Goal: Task Accomplishment & Management: Complete application form

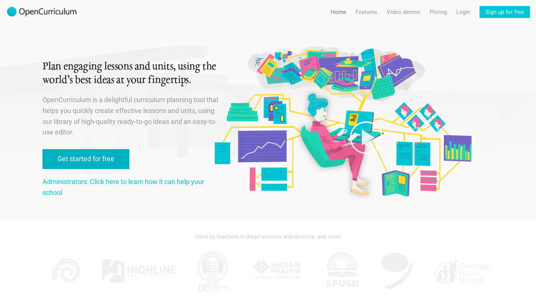
click at [94, 155] on link "Get started for free" at bounding box center [86, 159] width 87 height 20
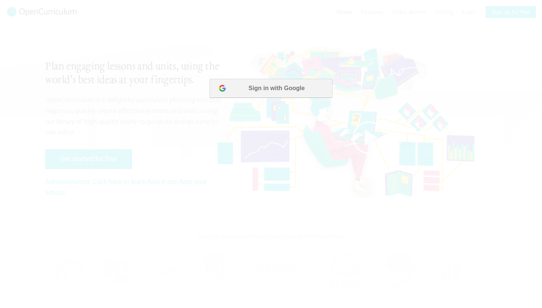
click at [271, 86] on button "Sign in with Google" at bounding box center [271, 88] width 122 height 19
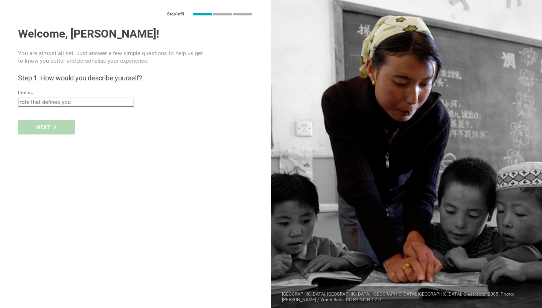
click at [99, 100] on input "text" at bounding box center [76, 102] width 116 height 9
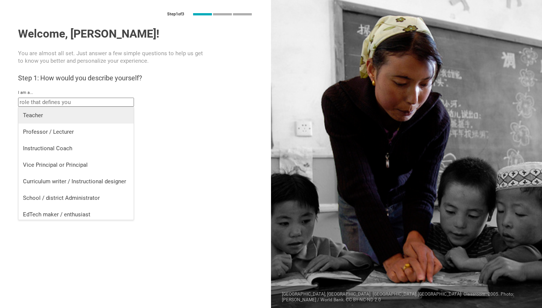
click at [50, 117] on div "Teacher" at bounding box center [76, 116] width 106 height 8
type input "Teacher"
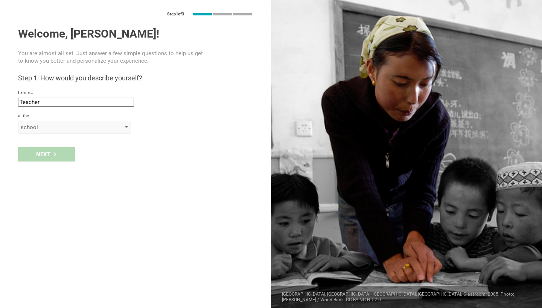
click at [103, 126] on div "school" at bounding box center [64, 128] width 86 height 8
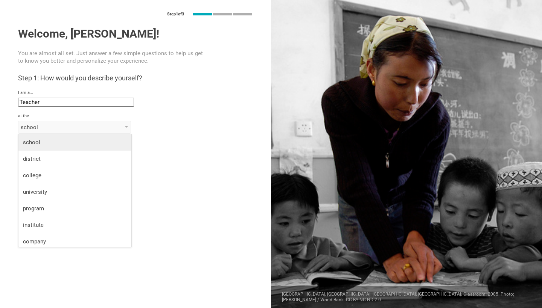
click at [41, 143] on div "school" at bounding box center [75, 143] width 104 height 8
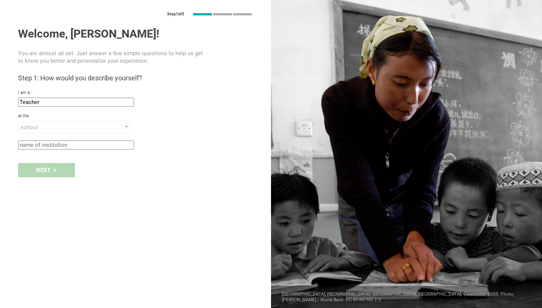
click at [63, 143] on input "text" at bounding box center [76, 145] width 116 height 9
type input "PS101Q"
click at [64, 169] on div "Next" at bounding box center [46, 170] width 57 height 14
type input "[US_STATE][GEOGRAPHIC_DATA], [US_STATE]"
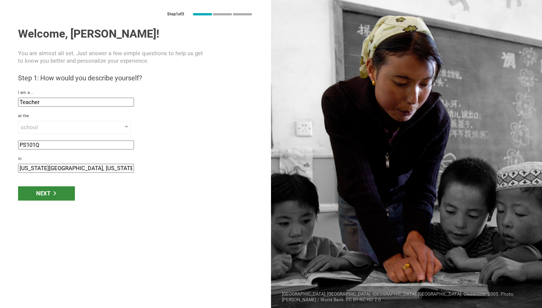
click at [55, 193] on icon at bounding box center [54, 193] width 3 height 4
click at [56, 191] on icon at bounding box center [55, 193] width 4 height 4
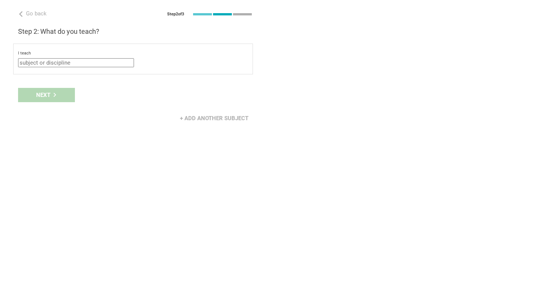
click at [79, 63] on input "text" at bounding box center [76, 62] width 116 height 9
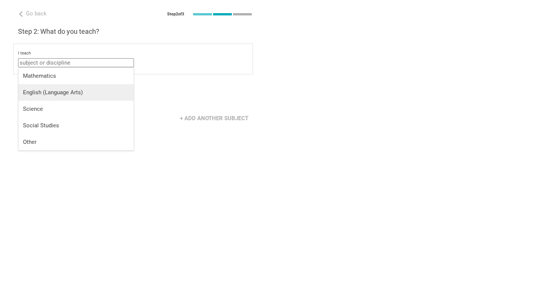
click at [60, 93] on div "English (Language Arts)" at bounding box center [76, 93] width 106 height 8
type input "English (Language Arts)"
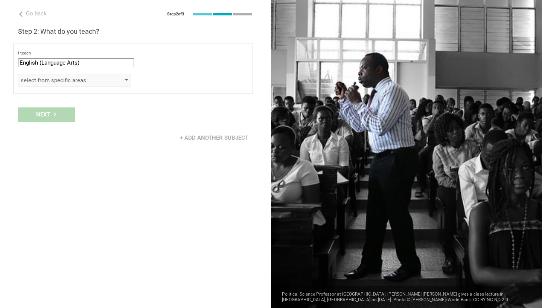
click at [120, 77] on div "select from specific areas" at bounding box center [74, 80] width 113 height 13
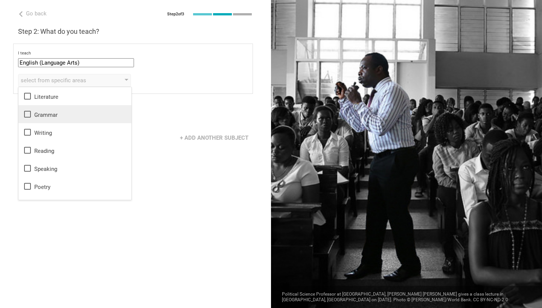
click at [27, 113] on icon at bounding box center [27, 114] width 9 height 9
click at [181, 116] on div "Next" at bounding box center [135, 114] width 271 height 23
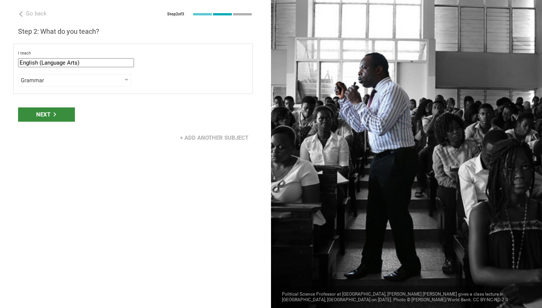
click at [59, 116] on div "Next" at bounding box center [46, 115] width 57 height 14
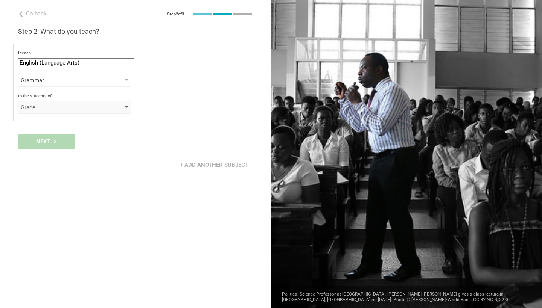
click at [124, 104] on div "Grade" at bounding box center [74, 107] width 113 height 13
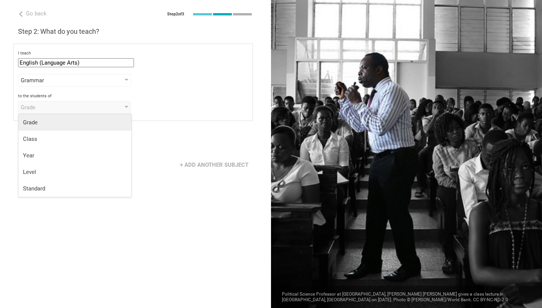
click at [36, 123] on div "Grade" at bounding box center [75, 123] width 104 height 8
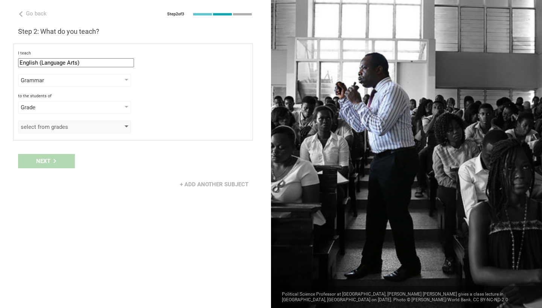
click at [118, 125] on div "select from grades" at bounding box center [74, 127] width 113 height 13
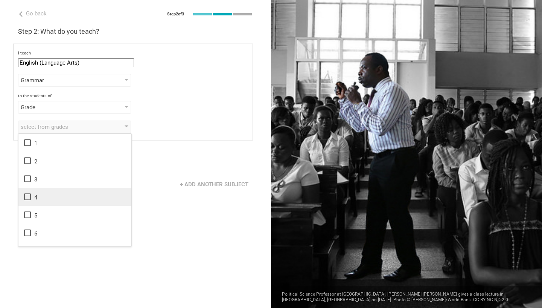
click at [28, 197] on icon at bounding box center [27, 197] width 9 height 9
click at [27, 211] on icon at bounding box center [27, 215] width 9 height 9
click at [156, 148] on div "Go back Step 2 of 3 Welcome, [PERSON_NAME]! You are almost all set. Just answer…" at bounding box center [135, 154] width 271 height 308
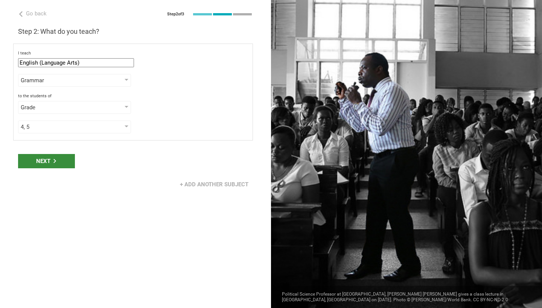
click at [55, 163] on icon at bounding box center [55, 161] width 4 height 4
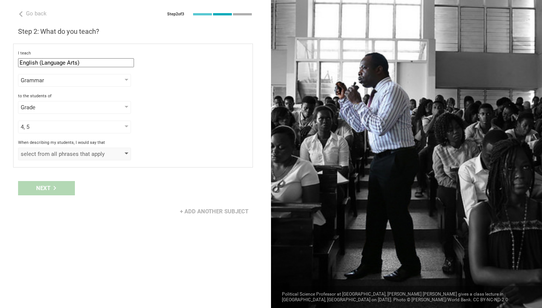
click at [121, 149] on div "select from all phrases that apply" at bounding box center [74, 154] width 113 height 13
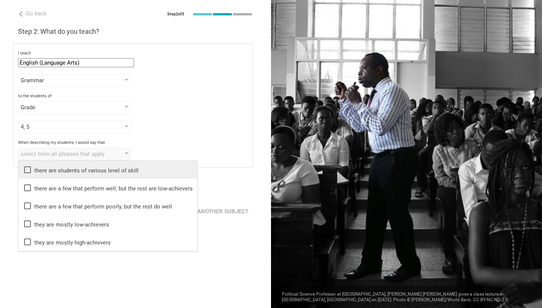
click at [111, 169] on div "there are students of various level of skill" at bounding box center [108, 170] width 170 height 9
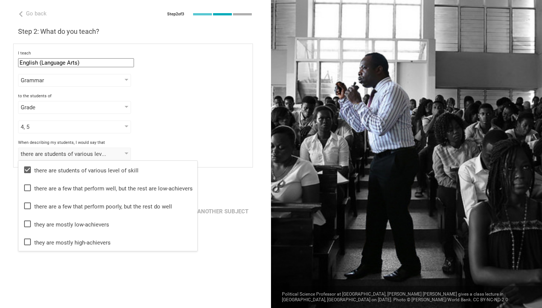
click at [124, 263] on div "Go back Step 2 of 3 Welcome, [PERSON_NAME]! You are almost all set. Just answer…" at bounding box center [135, 154] width 271 height 308
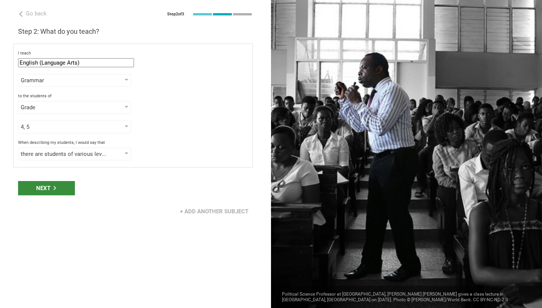
click at [55, 188] on icon at bounding box center [54, 188] width 3 height 4
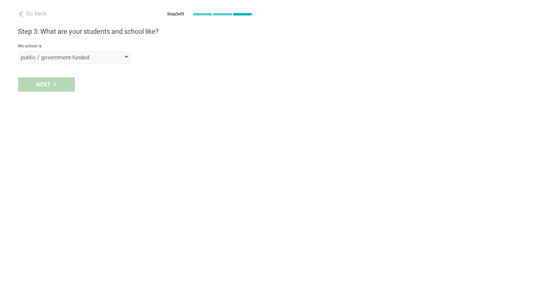
click at [121, 54] on div "public / government-funded" at bounding box center [74, 57] width 113 height 13
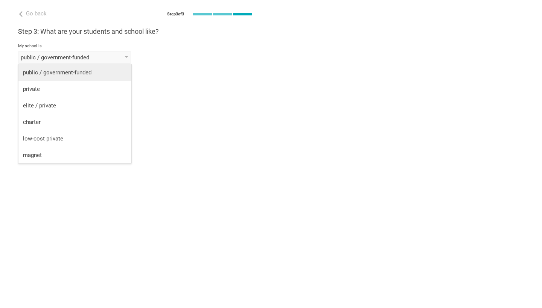
click at [91, 70] on div "public / government-funded" at bounding box center [75, 73] width 104 height 8
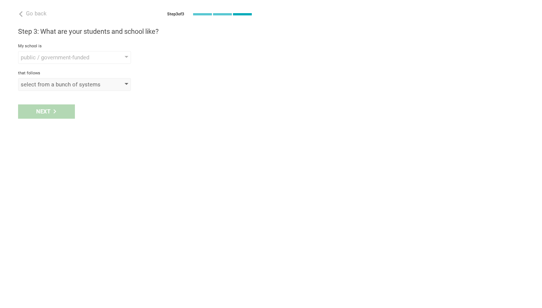
click at [80, 83] on div "select from a bunch of systems" at bounding box center [64, 85] width 86 height 8
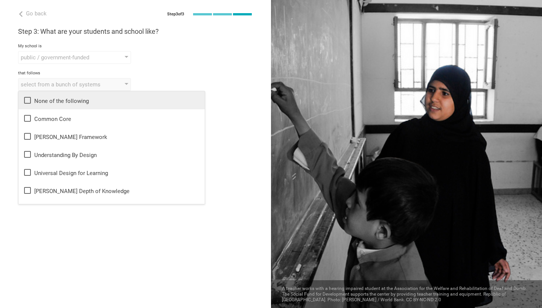
click at [76, 99] on div "None of the following" at bounding box center [111, 100] width 177 height 9
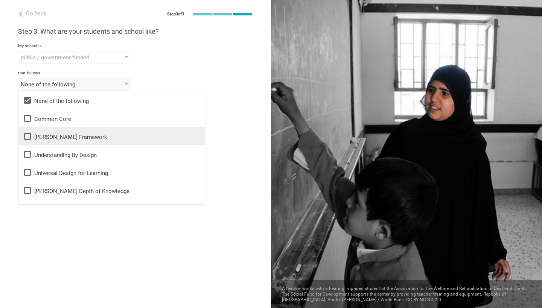
click at [28, 135] on icon at bounding box center [27, 136] width 9 height 9
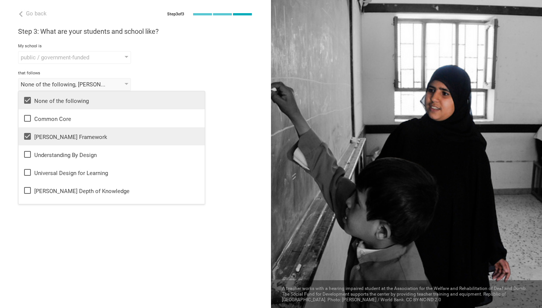
click at [27, 98] on icon at bounding box center [27, 100] width 7 height 7
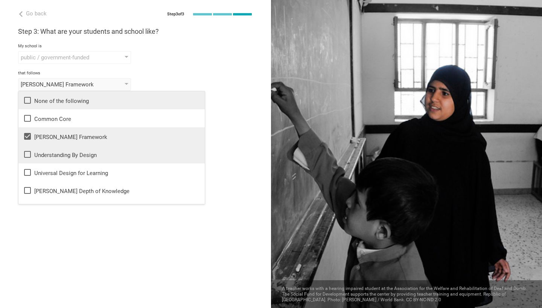
click at [29, 155] on icon at bounding box center [27, 154] width 9 height 9
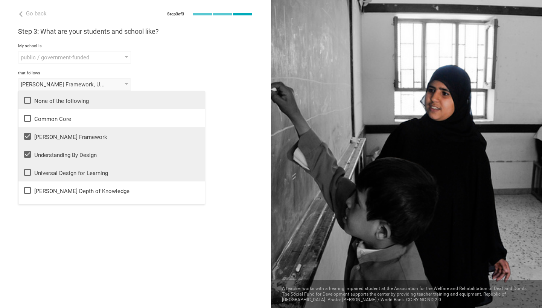
click at [27, 171] on icon at bounding box center [27, 172] width 9 height 9
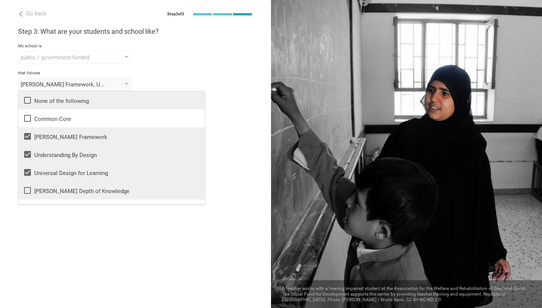
click at [26, 189] on icon at bounding box center [27, 190] width 9 height 9
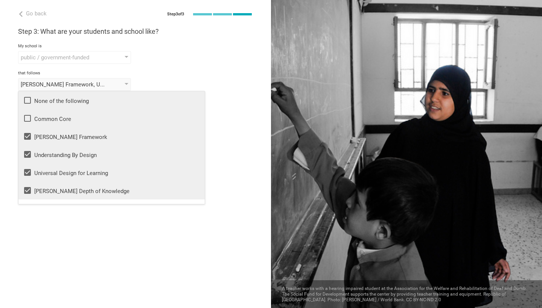
click at [27, 114] on icon at bounding box center [27, 118] width 9 height 9
click at [166, 71] on div "that follows" at bounding box center [135, 73] width 235 height 5
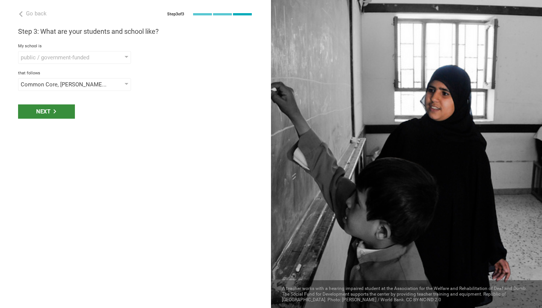
click at [60, 113] on div "Next" at bounding box center [46, 112] width 57 height 14
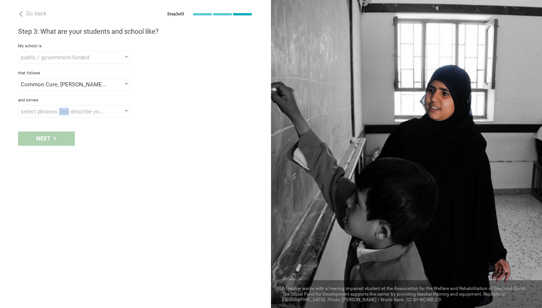
click at [60, 113] on div "select phrases that describe your student population" at bounding box center [64, 112] width 86 height 8
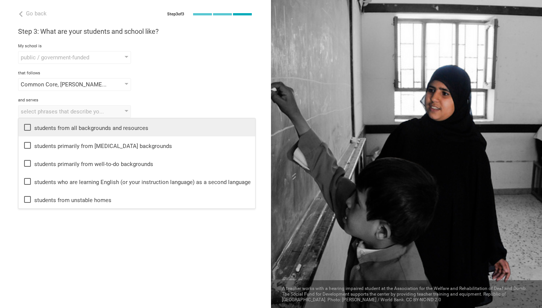
click at [28, 129] on icon at bounding box center [27, 127] width 9 height 9
click at [188, 89] on div "Common Core, [PERSON_NAME] Framework, Understanding By Design, Universal Design…" at bounding box center [135, 84] width 235 height 13
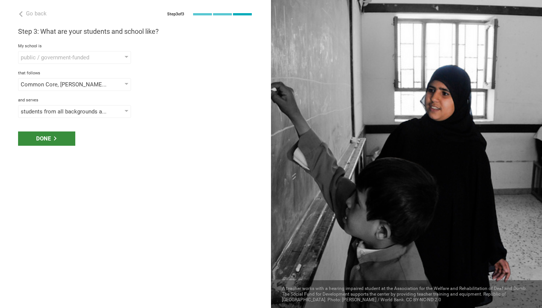
click at [58, 139] on div "Done" at bounding box center [46, 139] width 57 height 14
